Goal: Participate in discussion

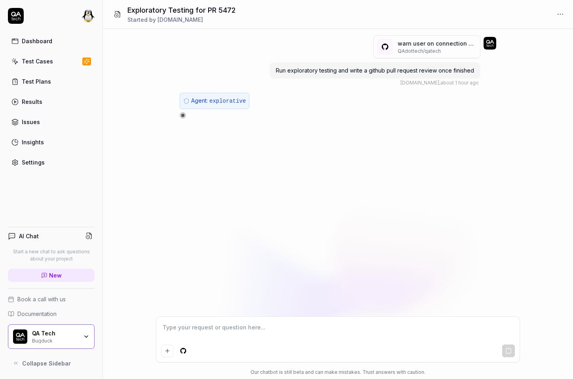
click at [341, 70] on span "Run exploratory testing and write a github pull request review once finished" at bounding box center [375, 70] width 198 height 7
click at [181, 113] on div at bounding box center [183, 115] width 4 height 4
type textarea "*"
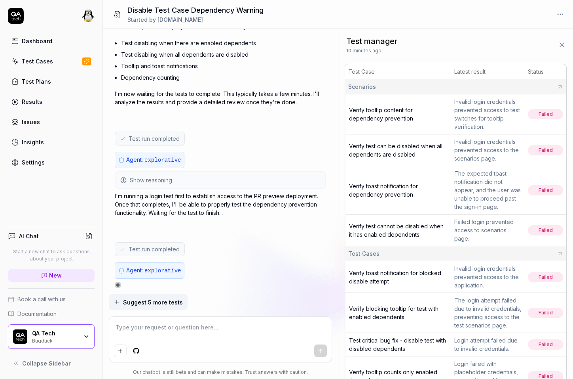
scroll to position [89, 0]
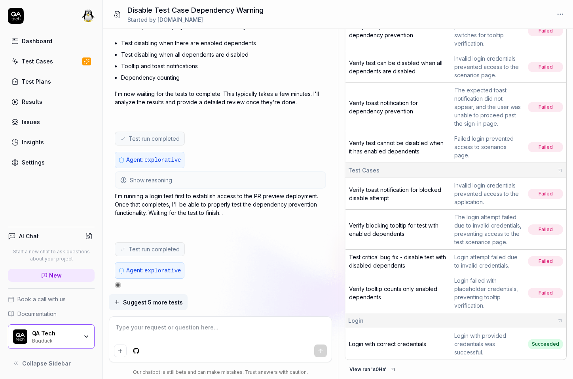
type textarea "*"
